Goal: Information Seeking & Learning: Stay updated

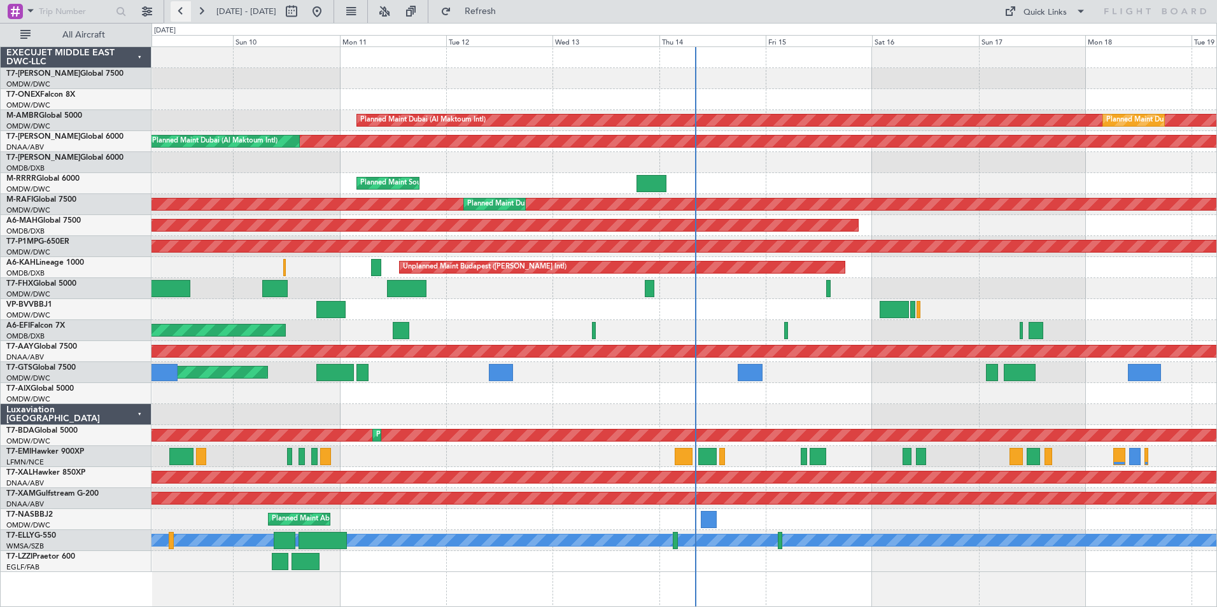
click at [180, 10] on button at bounding box center [181, 11] width 20 height 20
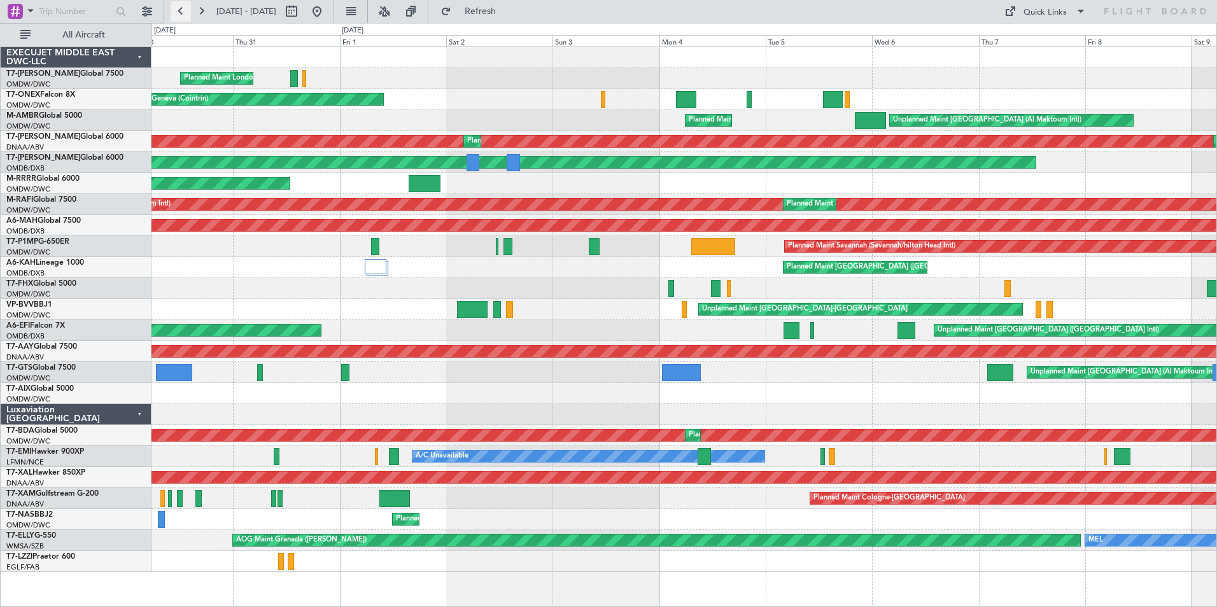
click at [181, 14] on button at bounding box center [181, 11] width 20 height 20
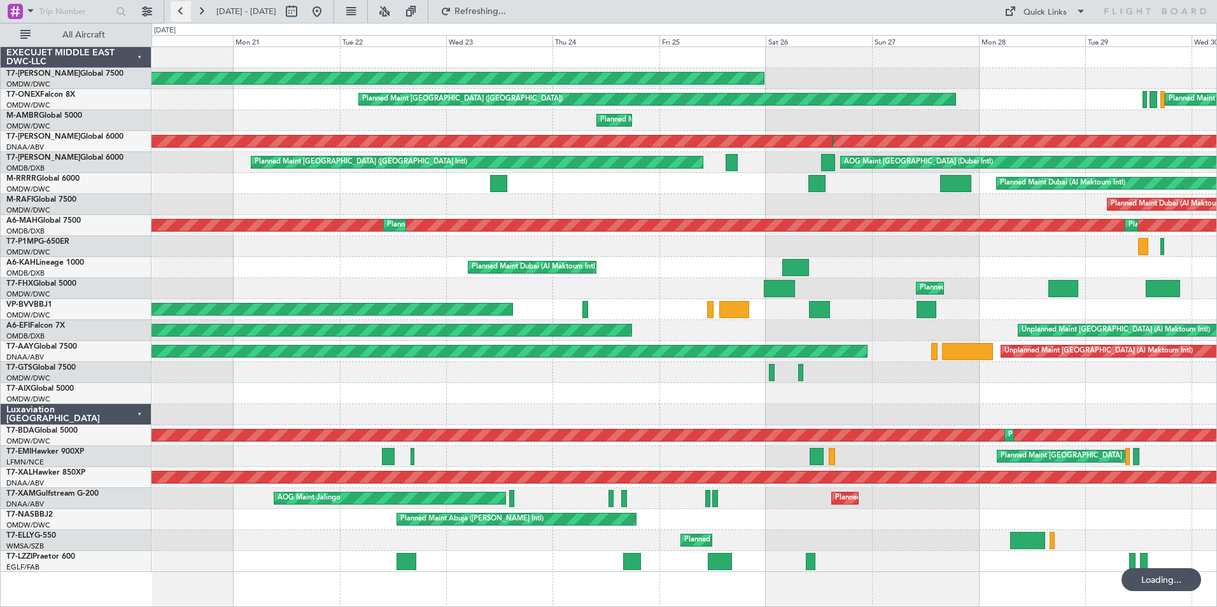
click at [181, 14] on button at bounding box center [181, 11] width 20 height 20
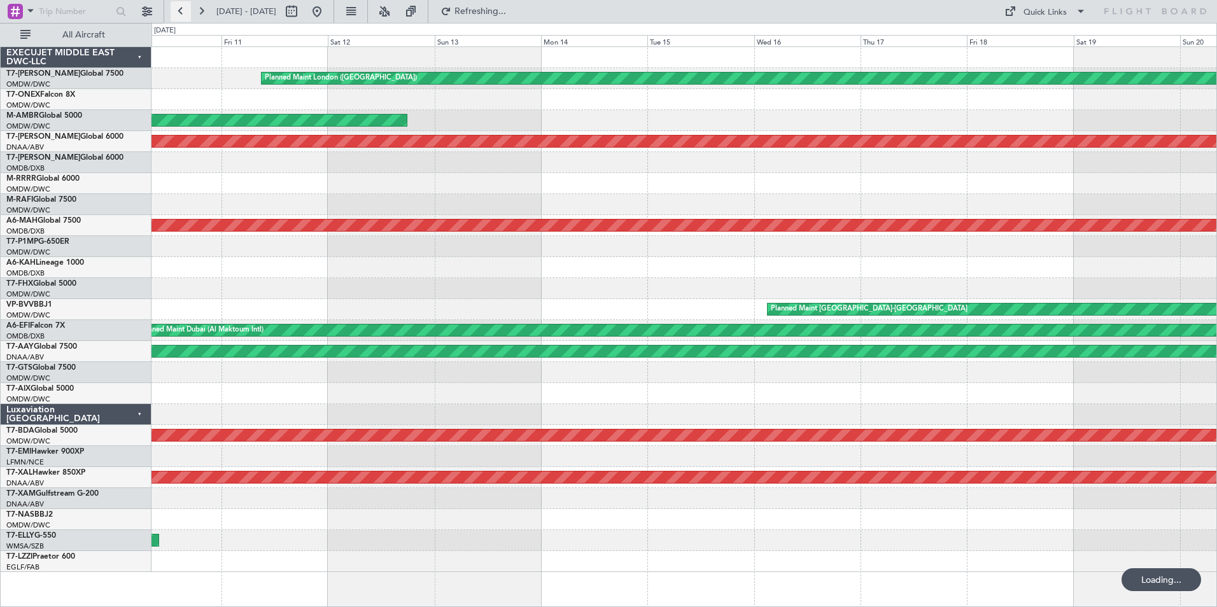
click at [181, 14] on button at bounding box center [181, 11] width 20 height 20
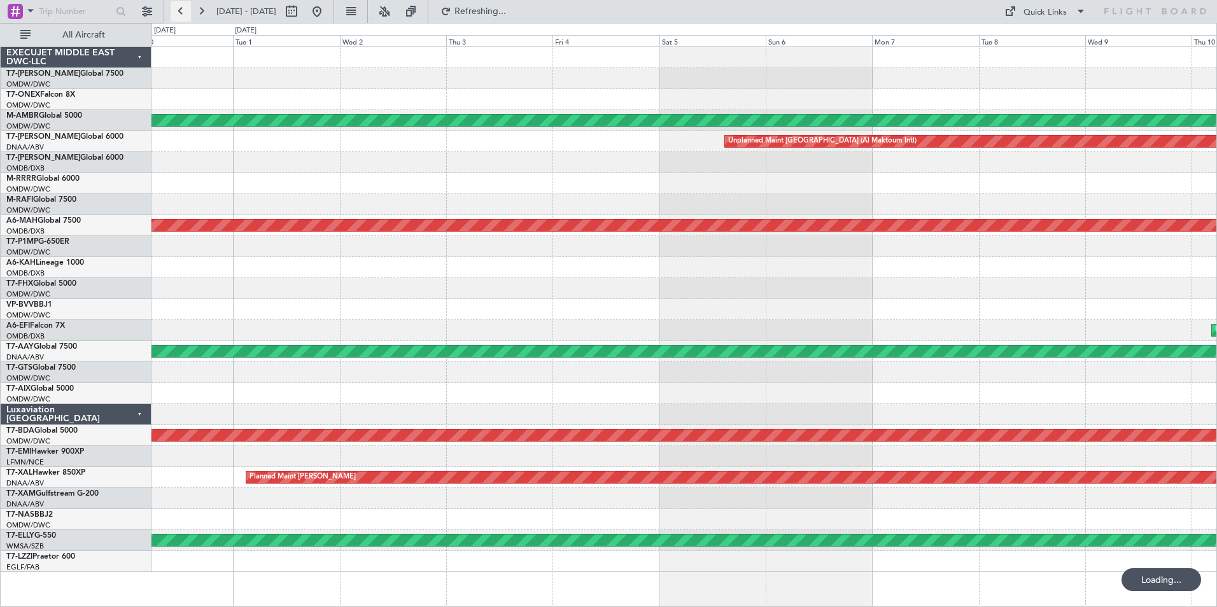
click at [181, 14] on button at bounding box center [181, 11] width 20 height 20
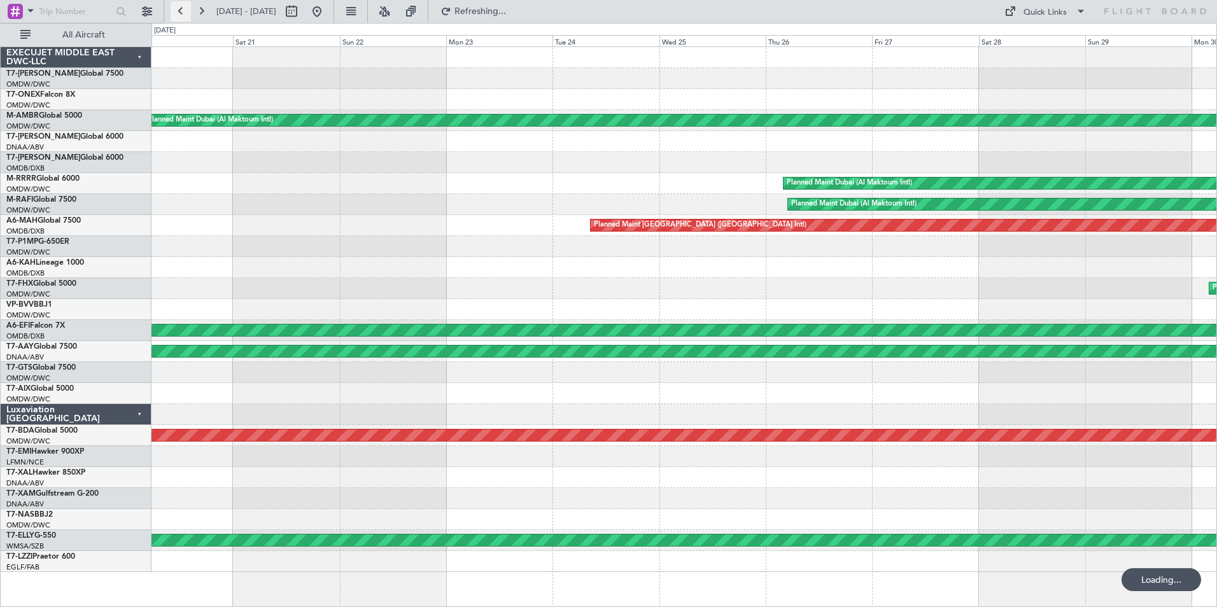
click at [181, 14] on button at bounding box center [181, 11] width 20 height 20
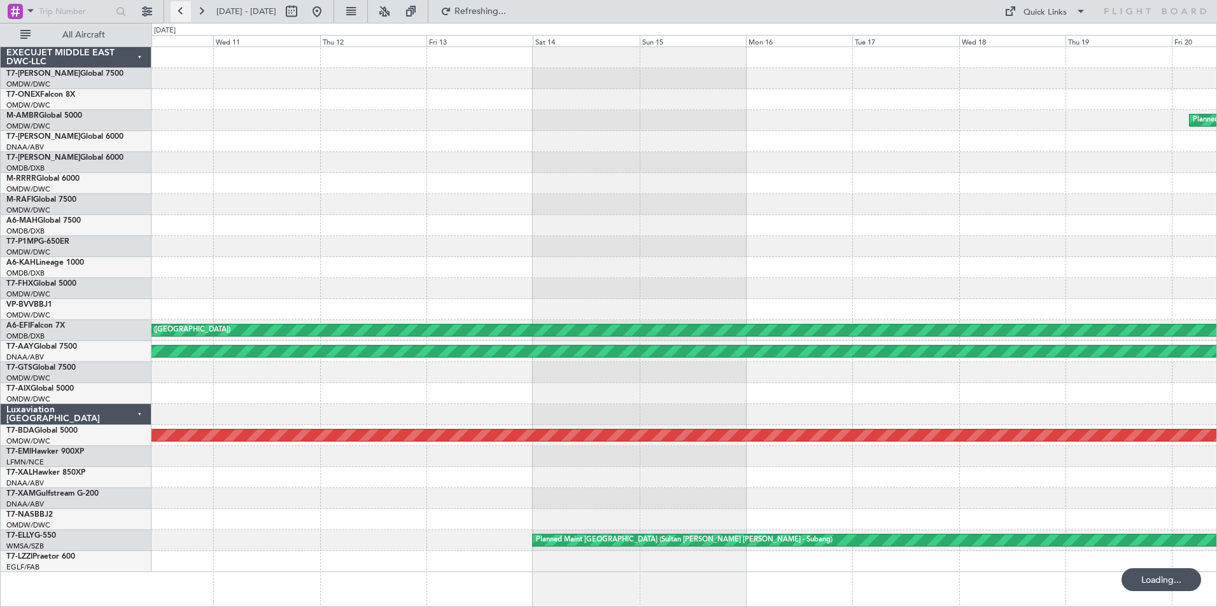
click at [181, 14] on button at bounding box center [181, 11] width 20 height 20
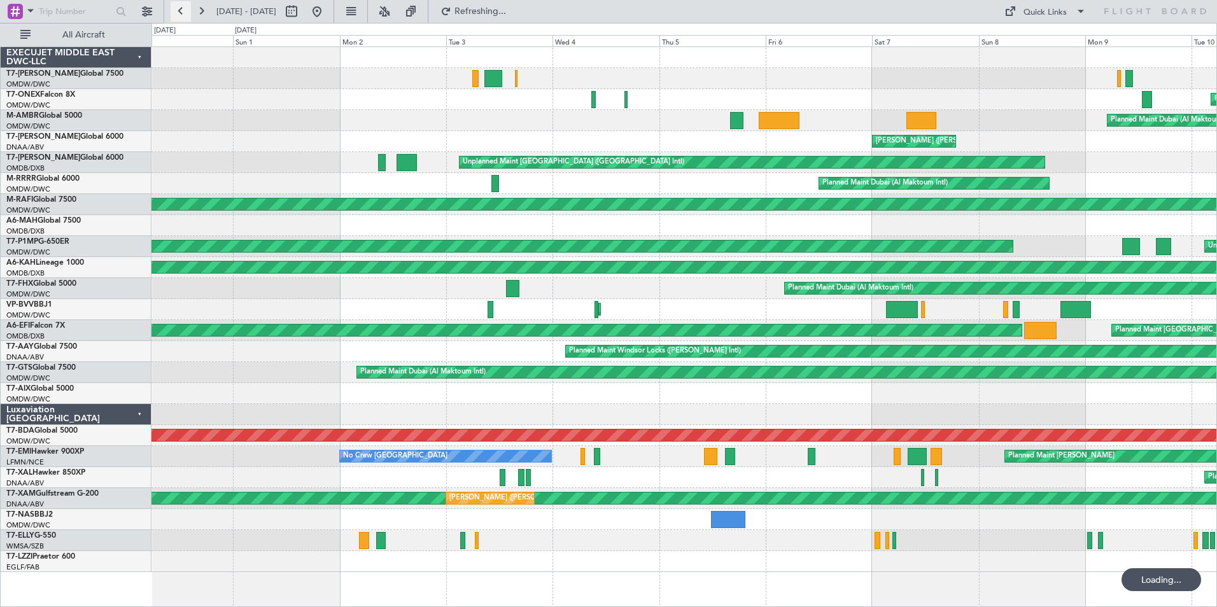
click at [181, 14] on button at bounding box center [181, 11] width 20 height 20
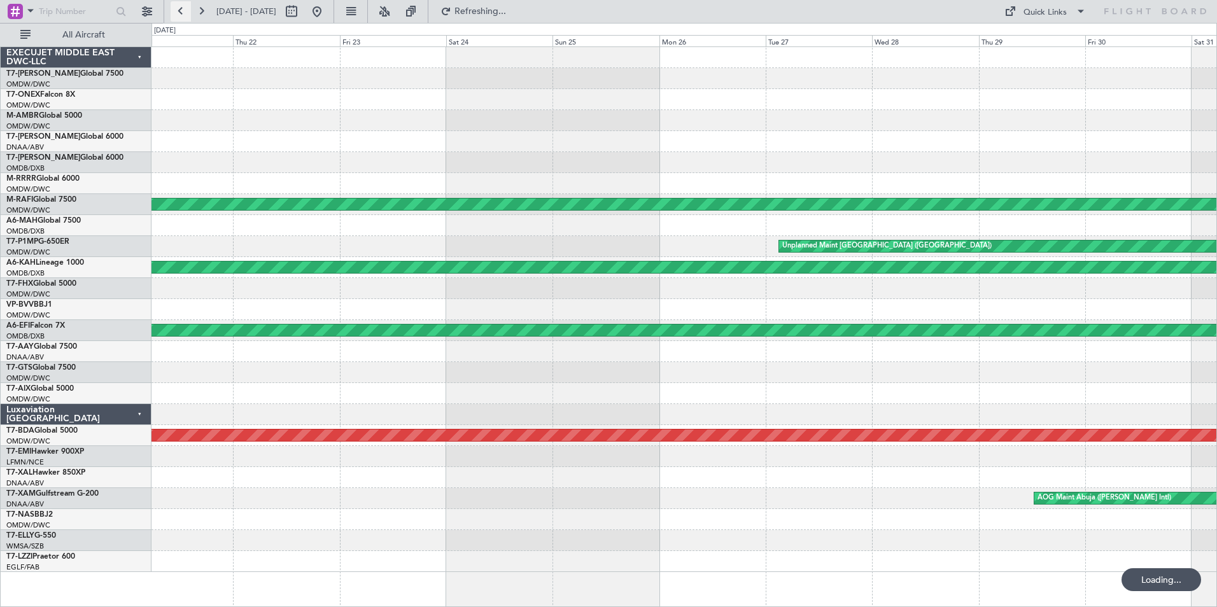
click at [181, 14] on button at bounding box center [181, 11] width 20 height 20
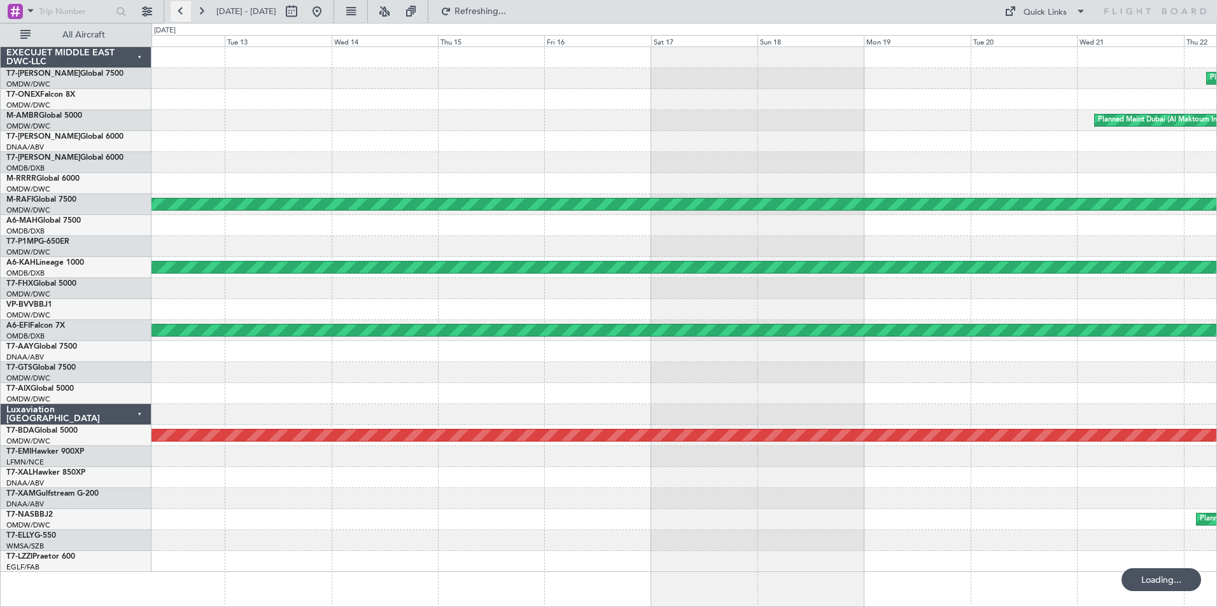
click at [181, 14] on button at bounding box center [181, 11] width 20 height 20
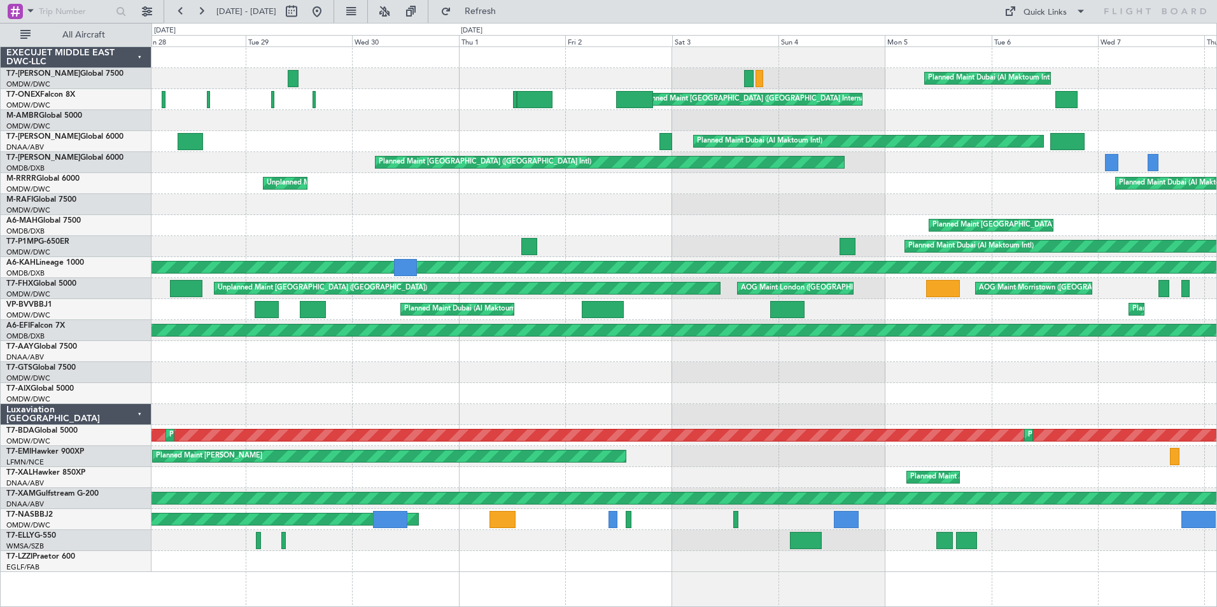
click at [576, 223] on div "Planned Maint Dubai (Al Maktoum Intl) Planned Maint [GEOGRAPHIC_DATA] ([GEOGRAP…" at bounding box center [683, 309] width 1064 height 525
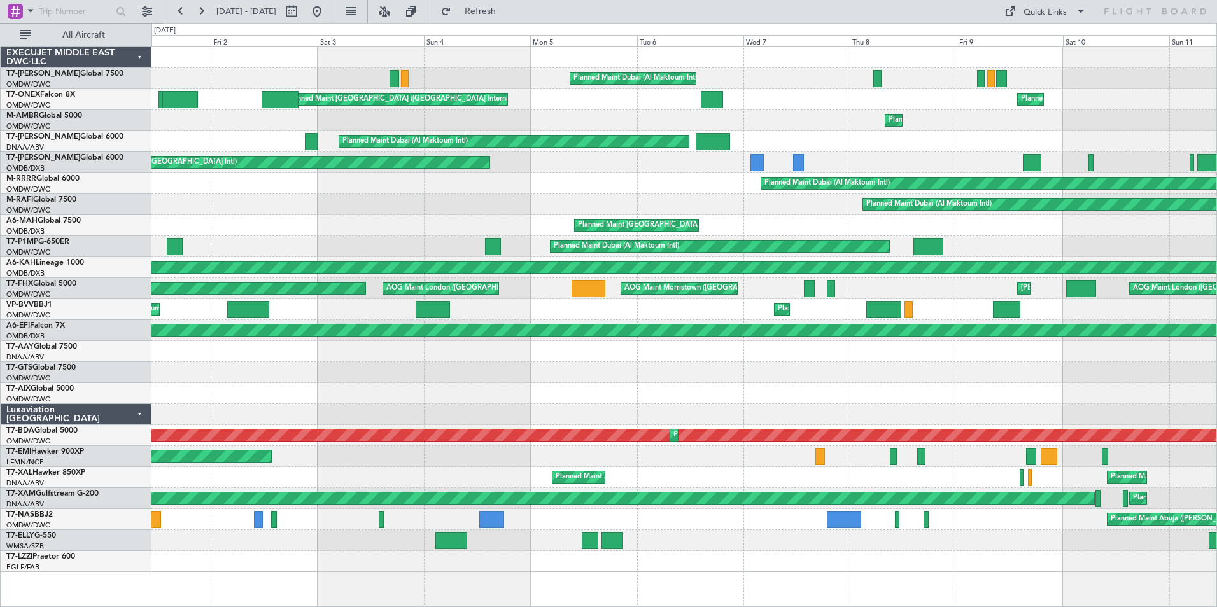
click at [722, 340] on div "Planned Maint Dubai (Al Maktoum Intl) Planned Maint [GEOGRAPHIC_DATA] ([GEOGRAP…" at bounding box center [683, 309] width 1064 height 525
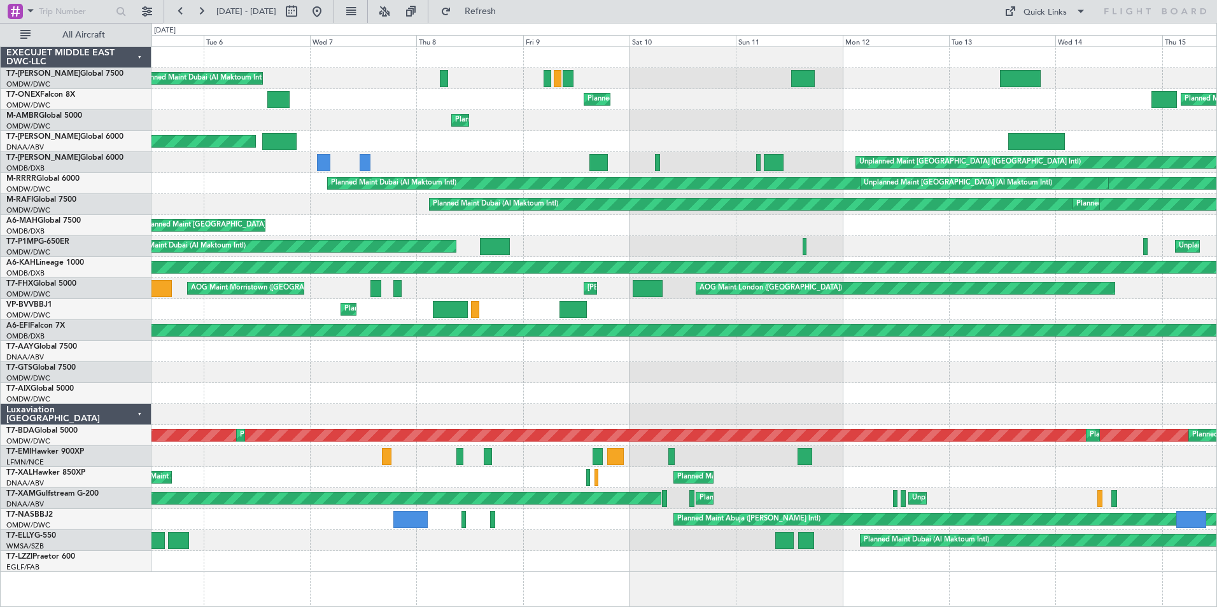
click at [599, 344] on div "Planned Maint Dubai (Al Maktoum Intl) Planned Maint [US_STATE] ([US_STATE][GEOG…" at bounding box center [683, 309] width 1064 height 525
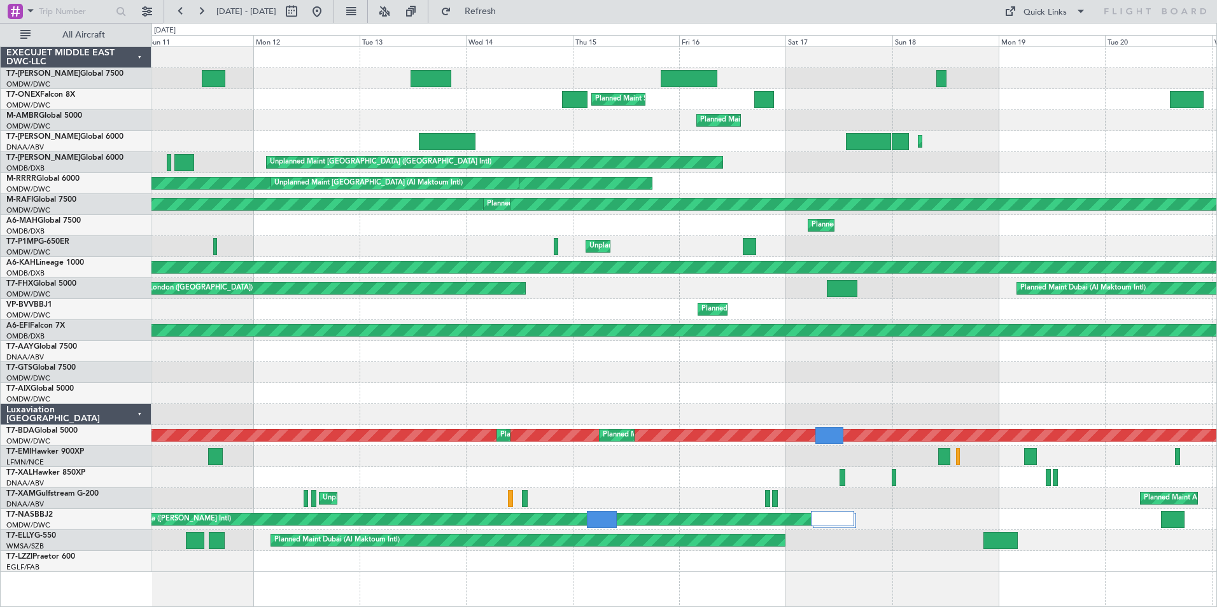
click at [473, 319] on div "Planned Maint Dubai (Al Maktoum Intl) Planned Maint [GEOGRAPHIC_DATA] (Al Makto…" at bounding box center [683, 309] width 1064 height 21
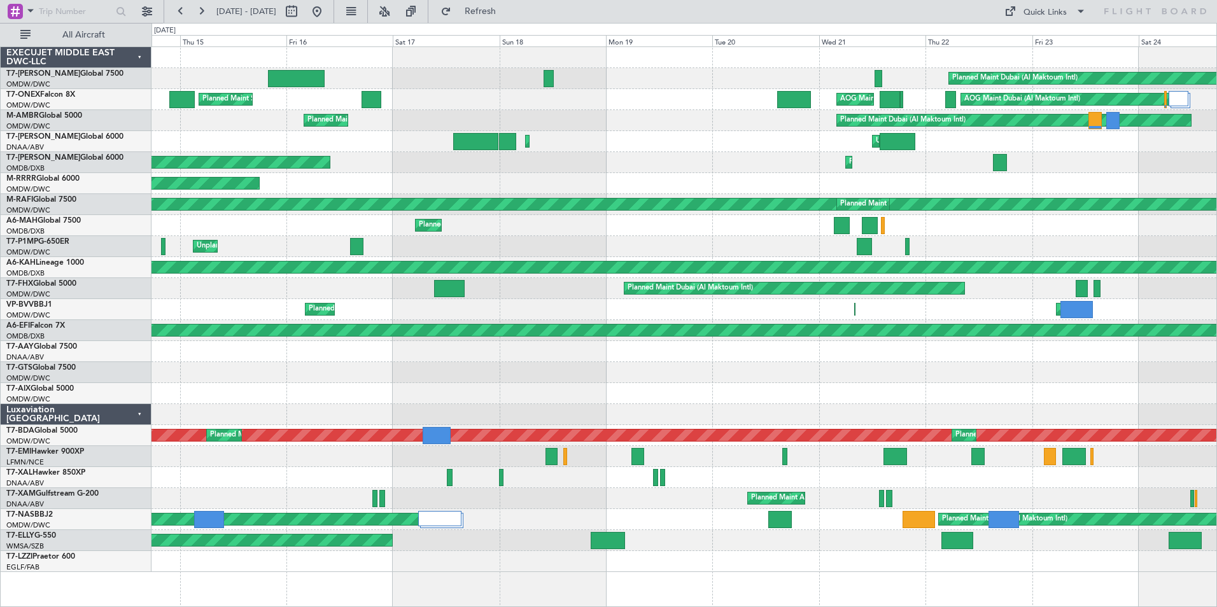
click at [533, 345] on div "Planned Maint Dubai (Al Maktoum Intl) Planned Maint [GEOGRAPHIC_DATA] AOG Maint…" at bounding box center [683, 309] width 1064 height 525
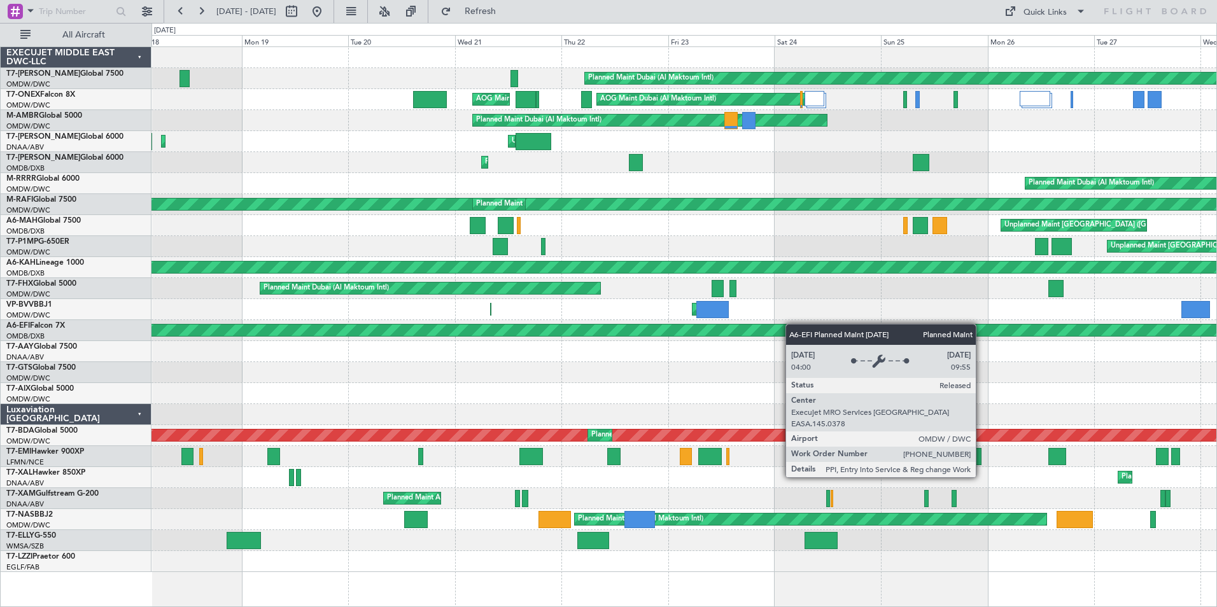
click at [670, 331] on div "Planned Maint Dubai (Al Maktoum Intl) AOG Maint [GEOGRAPHIC_DATA] (Al Maktoum I…" at bounding box center [683, 309] width 1064 height 525
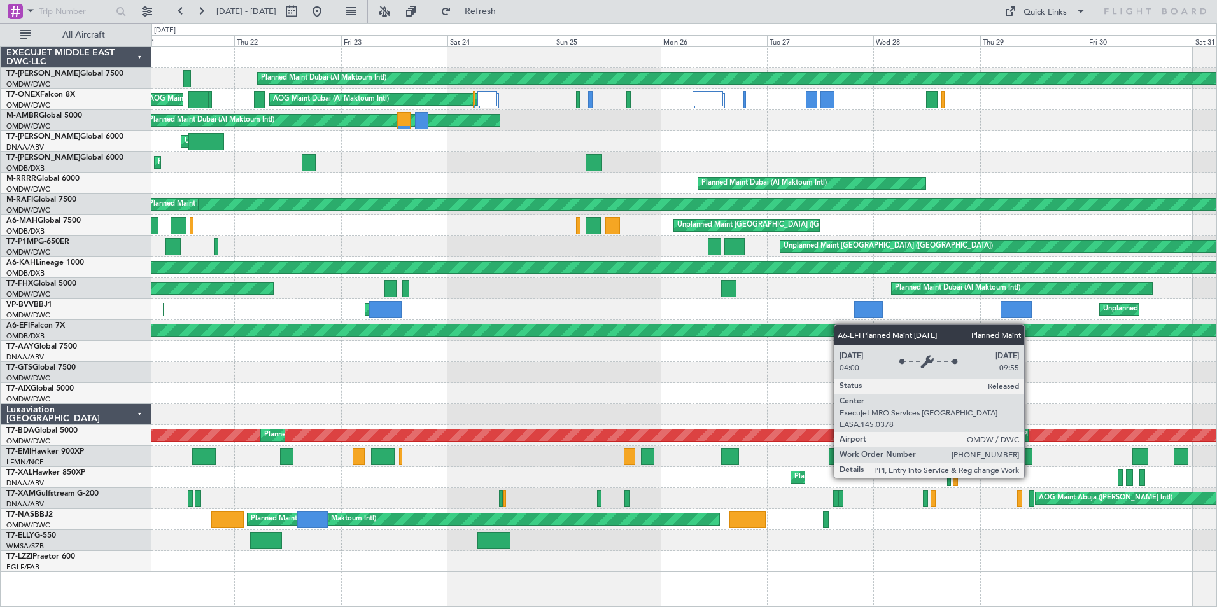
click at [659, 335] on div "Planned Maint Dubai (Al Maktoum Intl) AOG Maint [GEOGRAPHIC_DATA] (Al Maktoum I…" at bounding box center [683, 309] width 1064 height 525
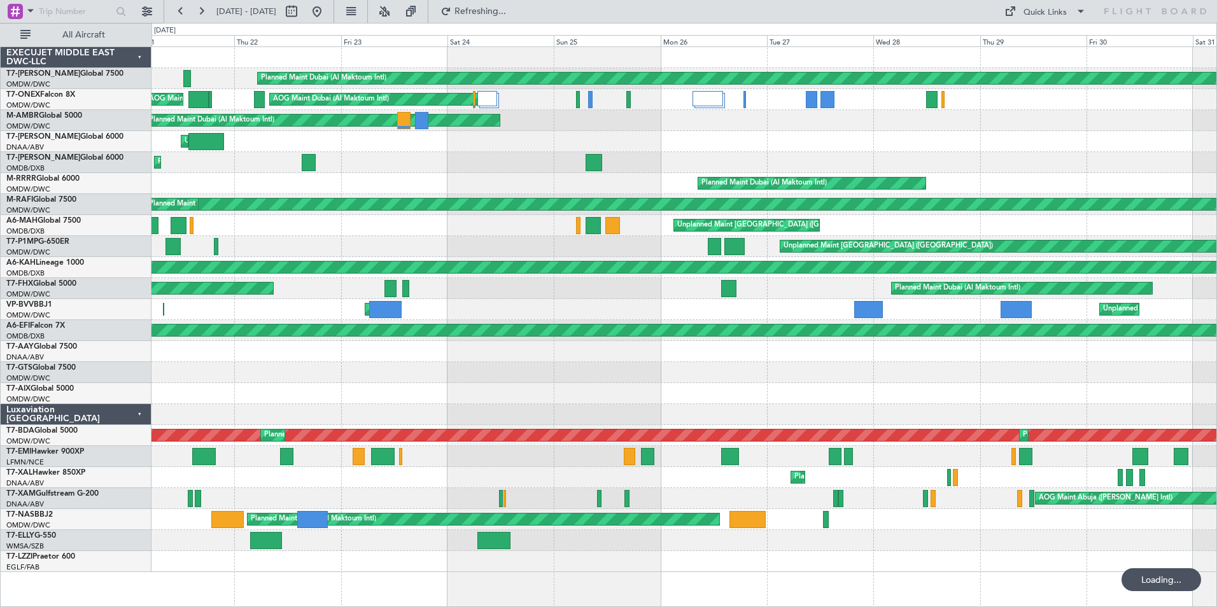
click at [854, 288] on div "Planned Maint Dubai (Al Maktoum Intl) Planned Maint [GEOGRAPHIC_DATA] (Al Makto…" at bounding box center [683, 288] width 1064 height 21
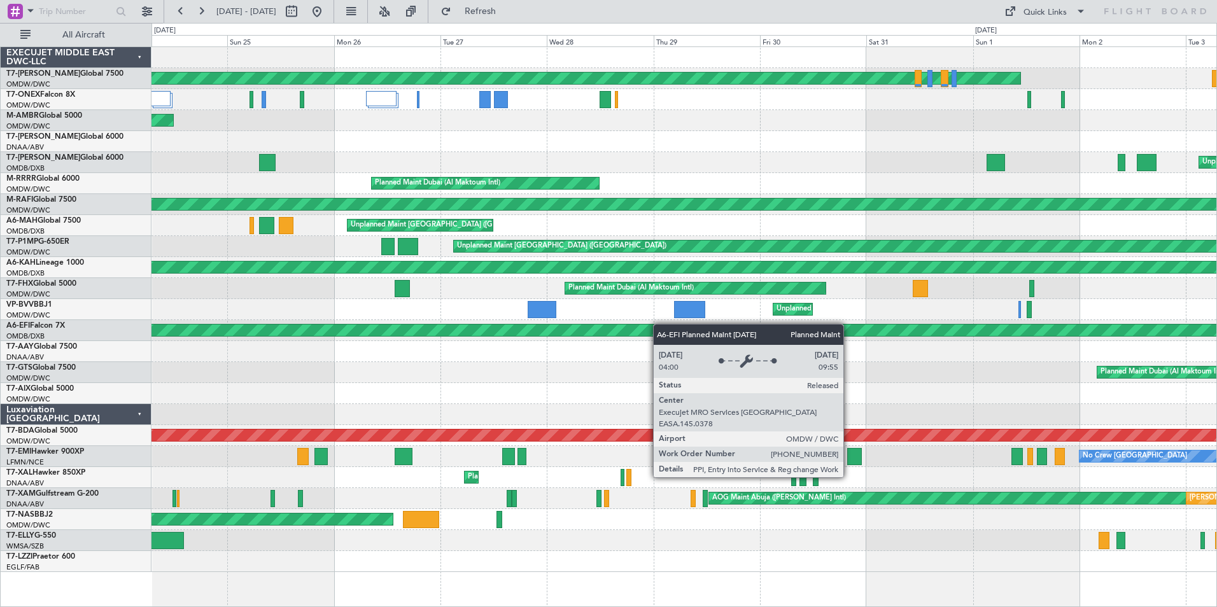
click at [536, 330] on div "Planned Maint Dubai (Al Maktoum Intl) AOG Maint [GEOGRAPHIC_DATA] (Al Maktoum I…" at bounding box center [683, 309] width 1064 height 525
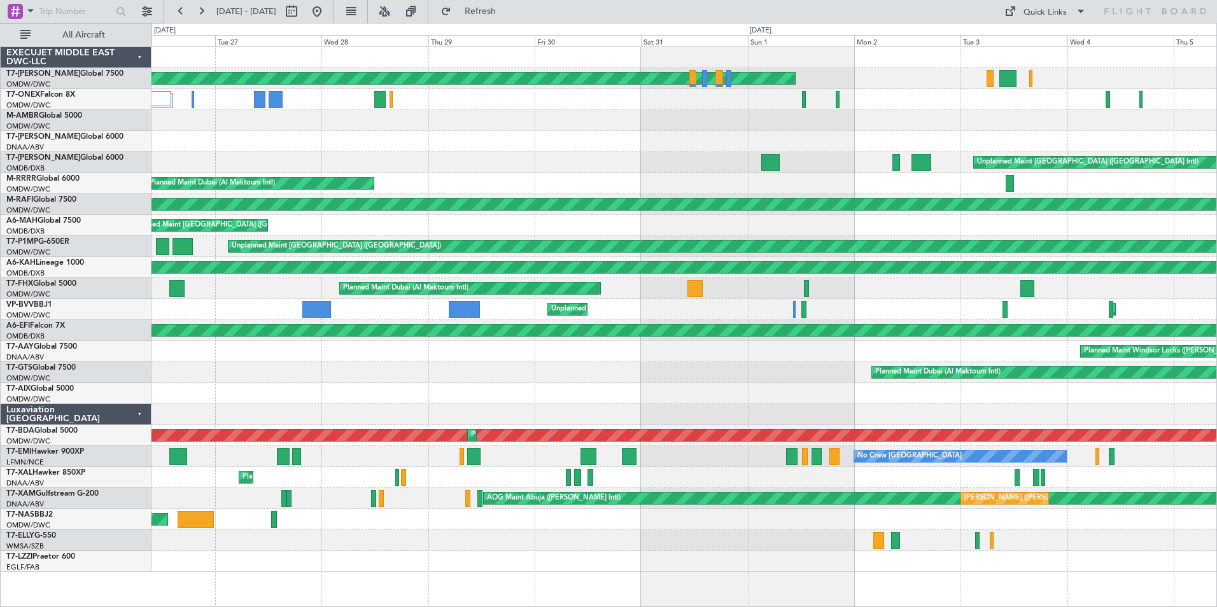
click at [736, 322] on div "Planned Maint Dubai (Al Maktoum Intl) AOG Maint [GEOGRAPHIC_DATA] (Al Maktoum I…" at bounding box center [683, 309] width 1064 height 525
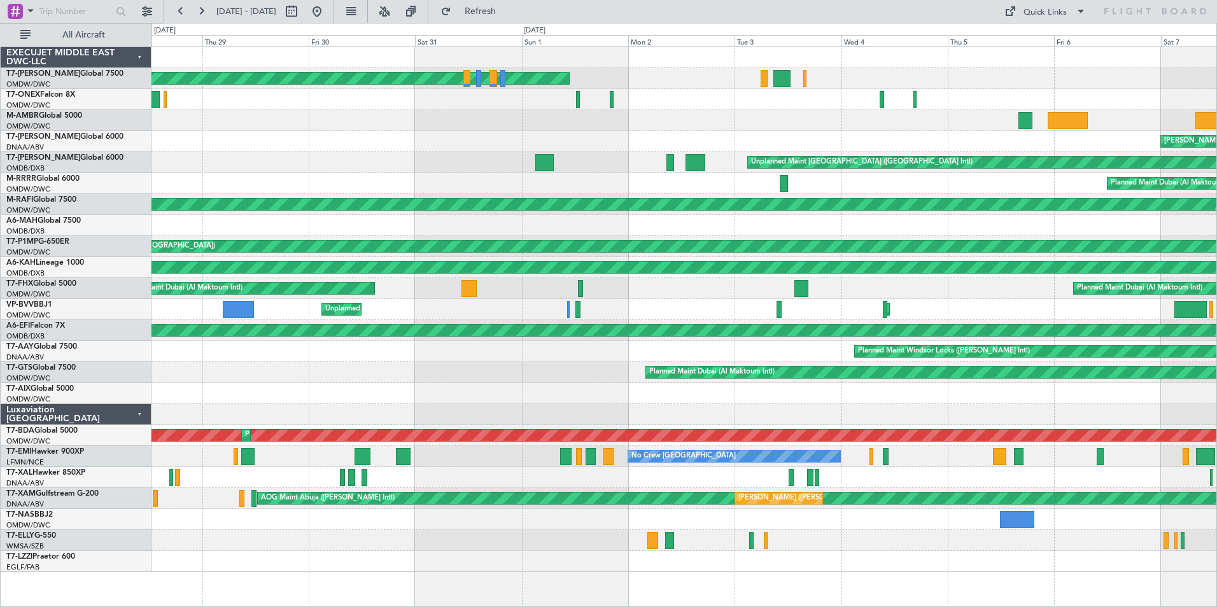
click at [691, 315] on div "Unplanned Maint [GEOGRAPHIC_DATA] (Al Maktoum Intl) Planned Maint [GEOGRAPHIC_D…" at bounding box center [683, 309] width 1064 height 21
click at [1000, 288] on div "Planned Maint Dubai (Al Maktoum Intl) Planned Maint [GEOGRAPHIC_DATA] (Al Makto…" at bounding box center [683, 288] width 1064 height 21
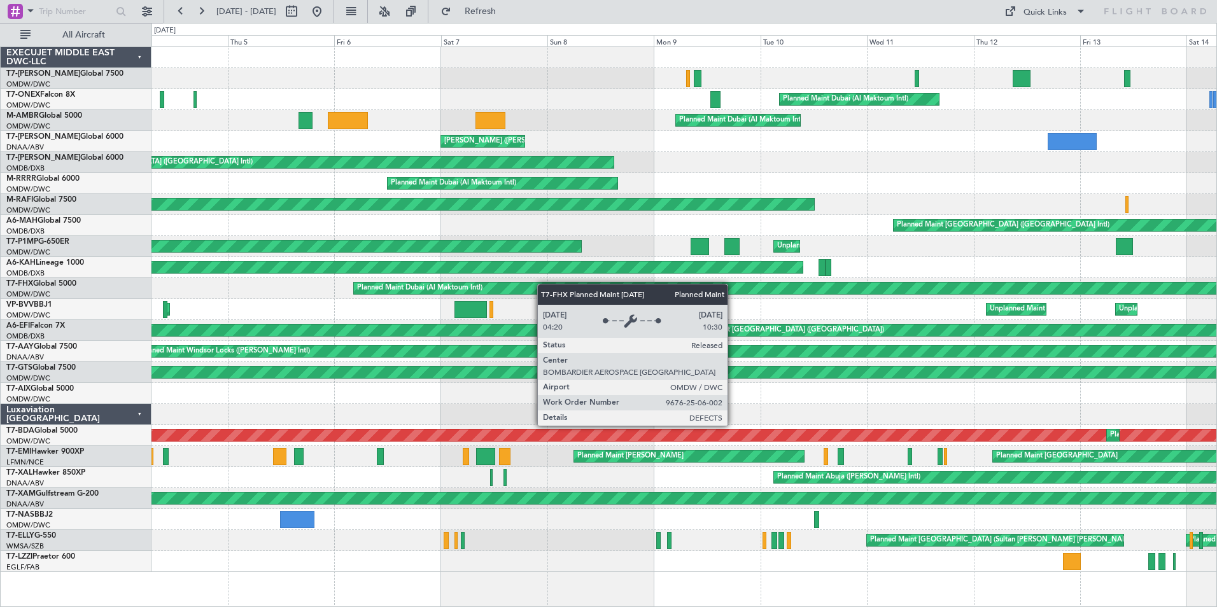
click at [442, 285] on div "Planned Maint Dubai (Al Maktoum Intl) Planned Maint [GEOGRAPHIC_DATA] (Al Makto…" at bounding box center [683, 309] width 1064 height 525
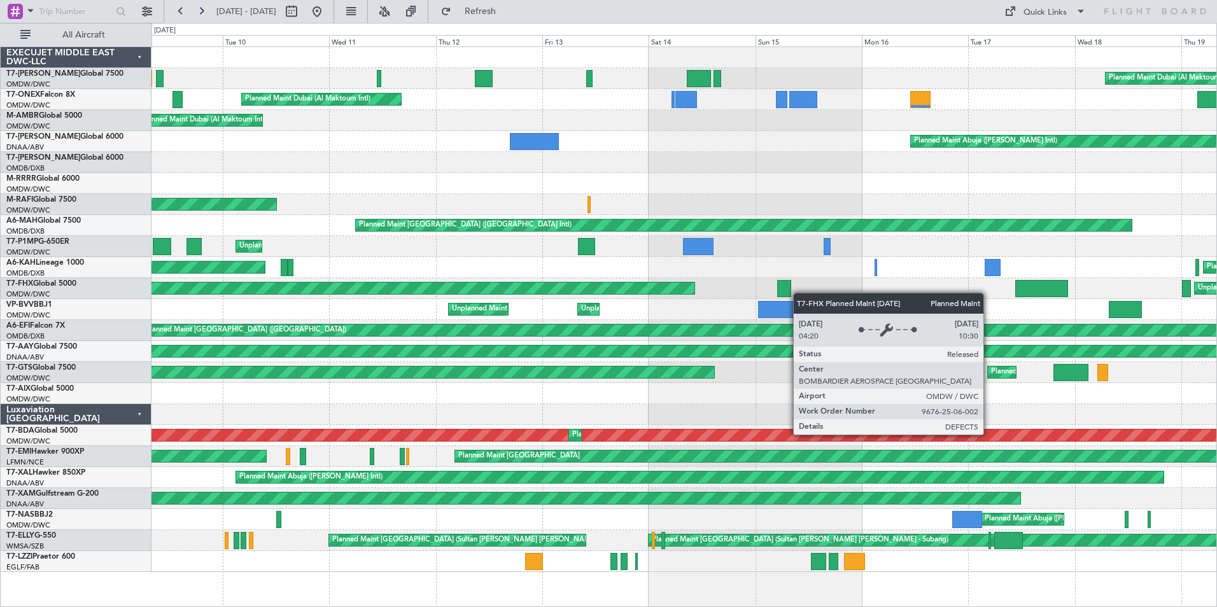
click at [491, 289] on div "Planned Maint Dubai (Al Maktoum Intl)" at bounding box center [255, 287] width 878 height 11
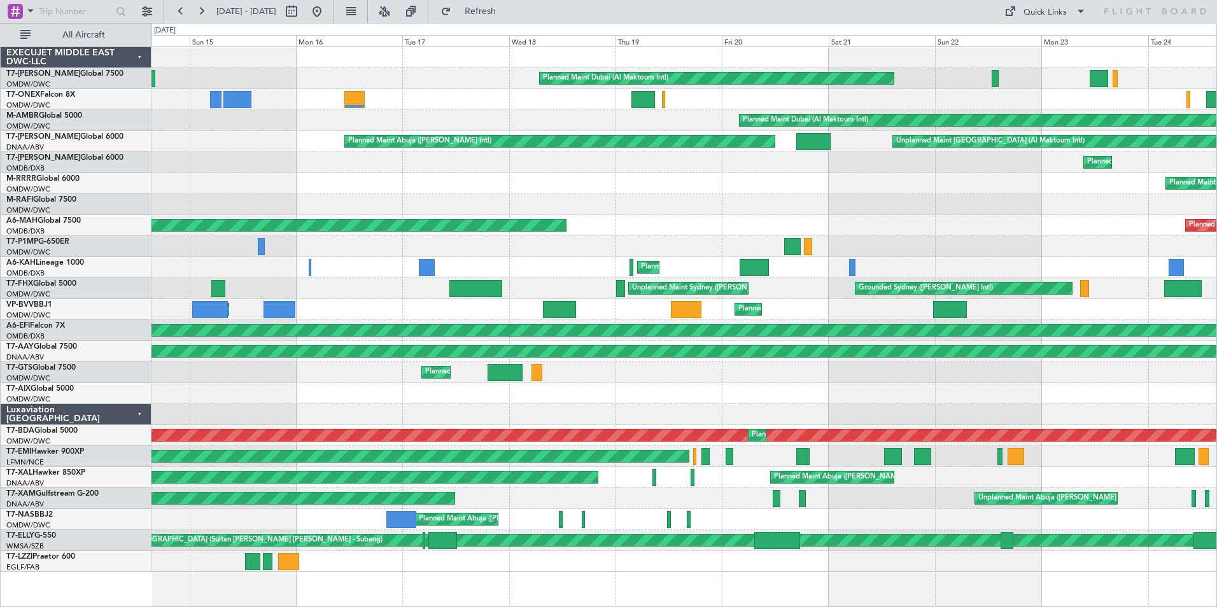
click at [351, 284] on div "Unplanned Maint Sydney ([PERSON_NAME] Intl) Grounded [GEOGRAPHIC_DATA] ([PERSON…" at bounding box center [683, 288] width 1064 height 21
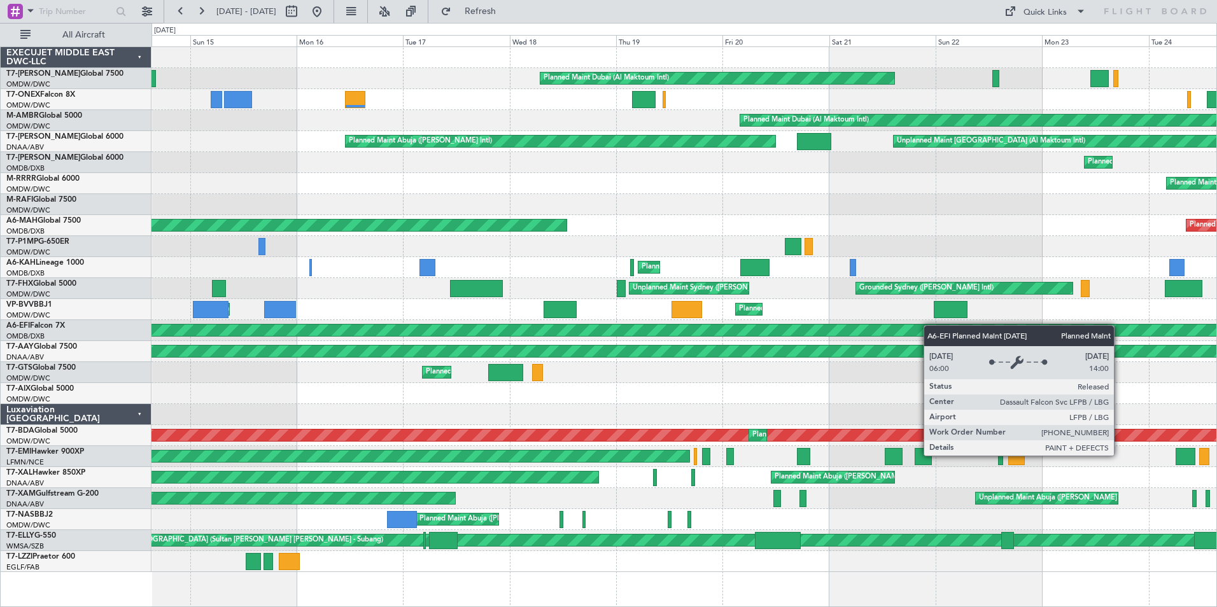
click at [837, 331] on div "Planned Maint Dubai (Al Maktoum Intl) Planned Maint Geneva ([GEOGRAPHIC_DATA]) …" at bounding box center [683, 309] width 1064 height 525
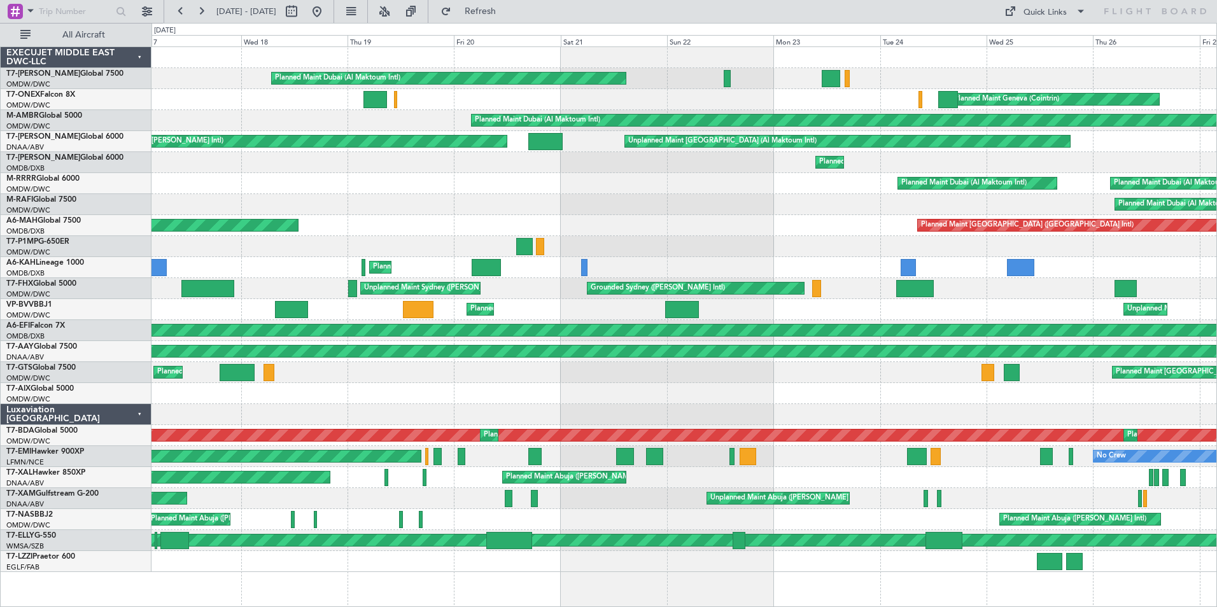
click at [786, 319] on div "Planned Maint Dubai (Al Maktoum Intl) Planned Maint Geneva ([GEOGRAPHIC_DATA]) …" at bounding box center [683, 309] width 1064 height 525
click at [729, 322] on div "Planned Maint [GEOGRAPHIC_DATA] ([GEOGRAPHIC_DATA])" at bounding box center [683, 330] width 1064 height 21
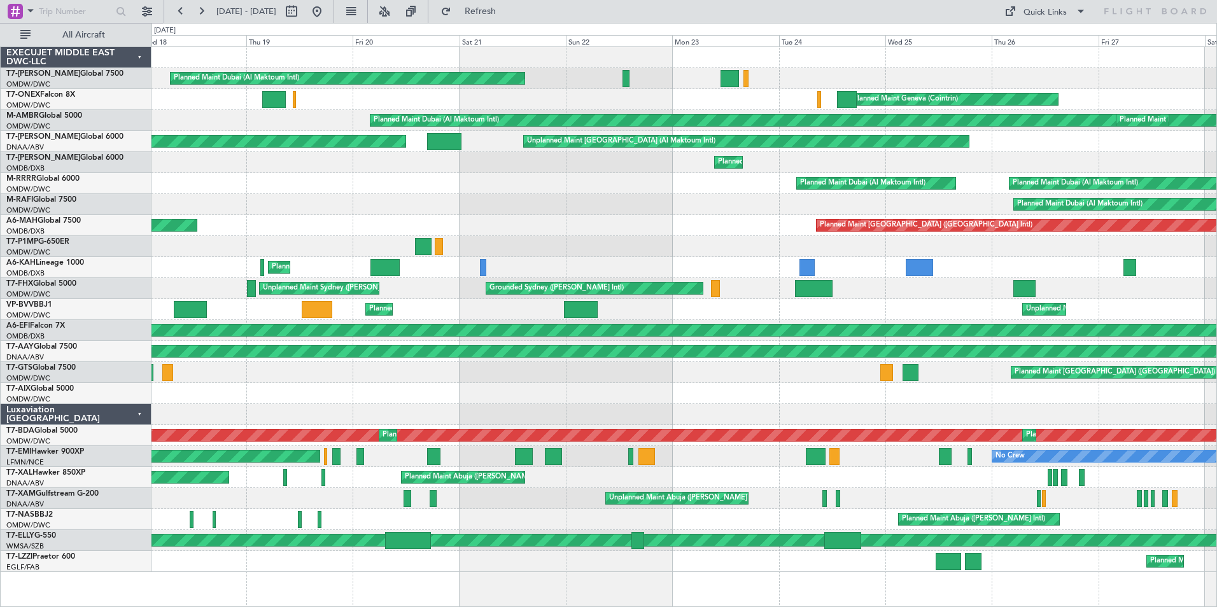
click at [751, 321] on div "Planned Maint Dubai (Al Maktoum Intl) Planned Maint Geneva ([GEOGRAPHIC_DATA]) …" at bounding box center [683, 309] width 1064 height 525
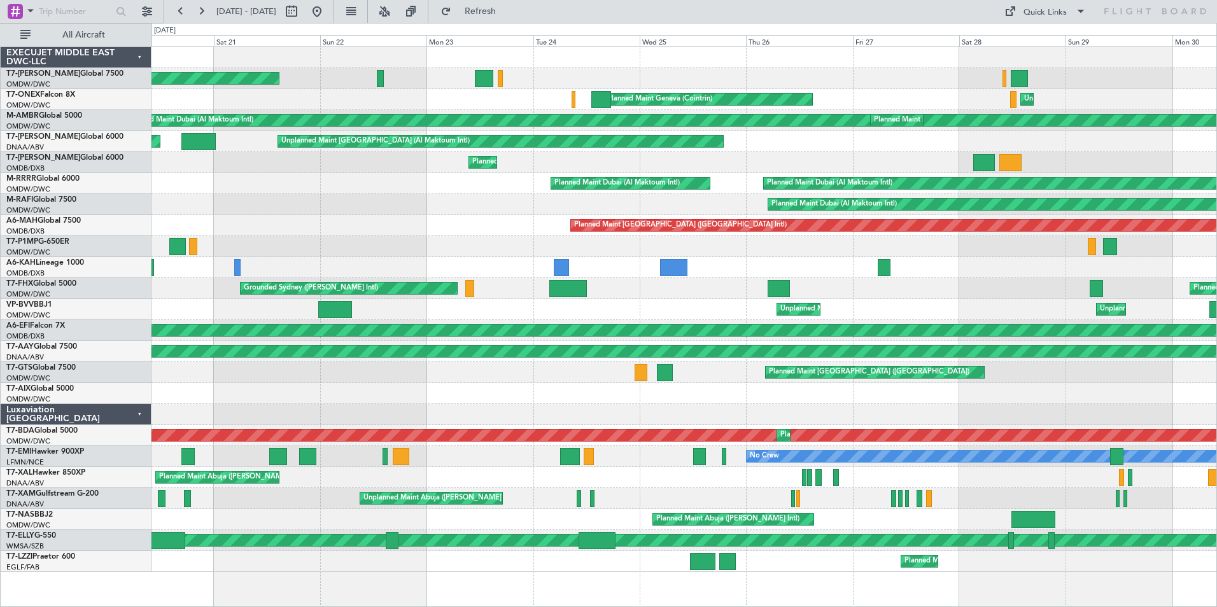
click at [666, 306] on div "Unplanned Maint Nice ([GEOGRAPHIC_DATA]) [GEOGRAPHIC_DATA] ([GEOGRAPHIC_DATA]) …" at bounding box center [683, 309] width 1064 height 21
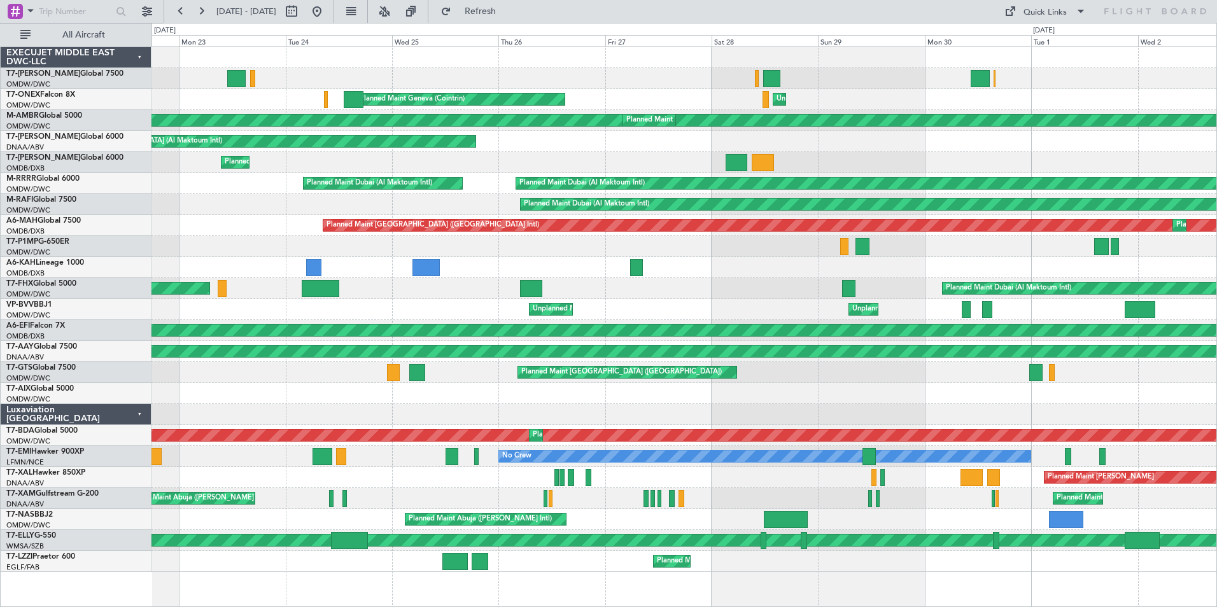
click at [773, 292] on div "Grounded Sydney ([PERSON_NAME] Intl) Planned Maint [GEOGRAPHIC_DATA] (Al Maktou…" at bounding box center [683, 288] width 1064 height 21
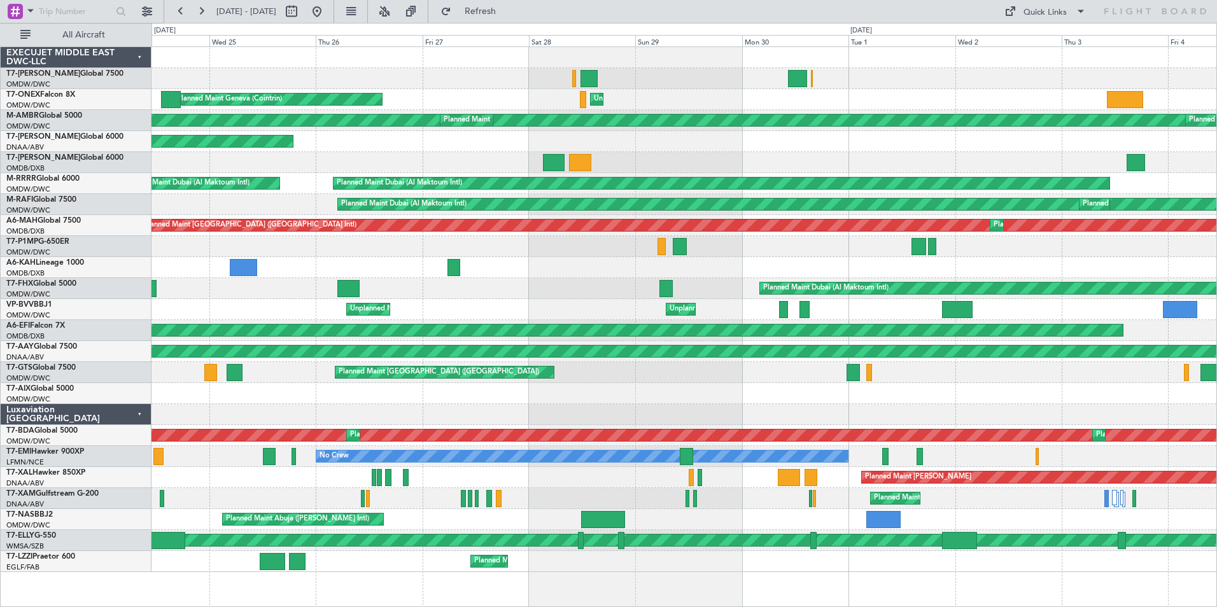
click at [734, 307] on div "Planned Maint Geneva (Cointrin) Unplanned Maint [GEOGRAPHIC_DATA] ([GEOGRAPHIC_…" at bounding box center [683, 309] width 1064 height 525
